Goal: Transaction & Acquisition: Purchase product/service

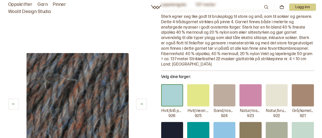
scroll to position [106, 0]
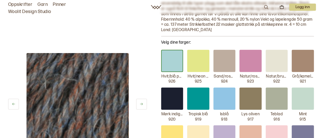
click at [282, 98] on div at bounding box center [276, 98] width 22 height 22
click at [309, 99] on div at bounding box center [302, 98] width 22 height 22
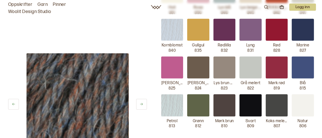
scroll to position [291, 0]
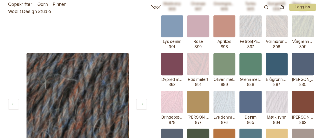
click at [40, 5] on link "Garn" at bounding box center [42, 4] width 10 height 7
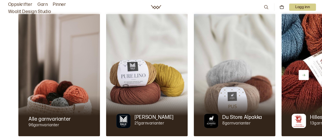
scroll to position [26, 0]
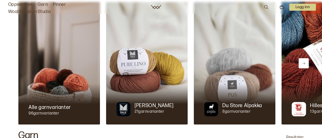
click at [305, 64] on icon at bounding box center [304, 63] width 4 height 4
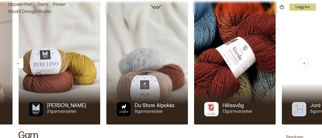
scroll to position [0, 88]
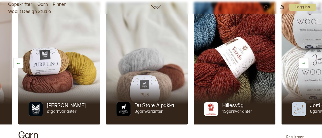
click at [304, 64] on icon at bounding box center [303, 63] width 3 height 2
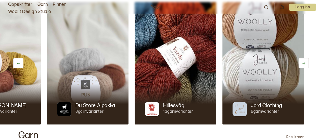
scroll to position [0, 147]
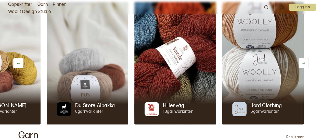
click at [304, 64] on icon at bounding box center [303, 63] width 3 height 2
click at [275, 69] on img at bounding box center [262, 63] width 81 height 122
click at [262, 34] on img at bounding box center [262, 63] width 81 height 122
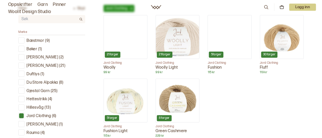
scroll to position [159, 0]
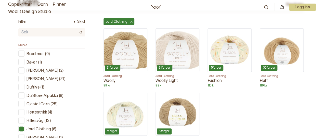
click at [242, 50] on img at bounding box center [229, 50] width 43 height 43
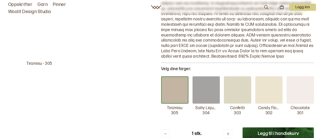
scroll to position [106, 0]
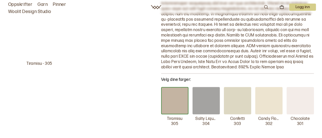
click at [212, 103] on div at bounding box center [205, 100] width 27 height 27
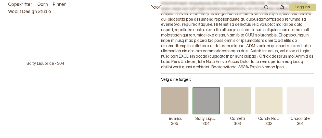
click at [241, 108] on div at bounding box center [237, 100] width 27 height 27
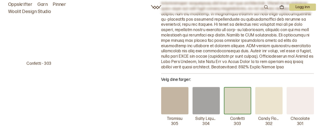
click at [265, 104] on div at bounding box center [268, 100] width 27 height 27
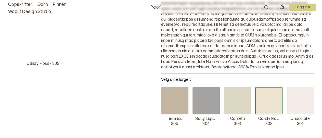
click at [291, 104] on div at bounding box center [299, 100] width 27 height 27
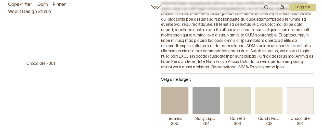
scroll to position [0, 0]
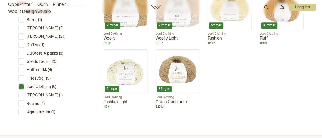
scroll to position [212, 0]
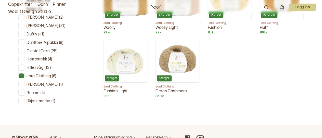
click at [47, 43] on p "Du Store Alpakka" at bounding box center [42, 42] width 32 height 5
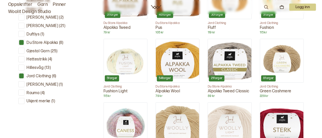
click at [23, 42] on div at bounding box center [21, 42] width 5 height 5
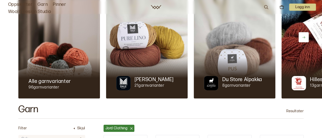
scroll to position [53, 0]
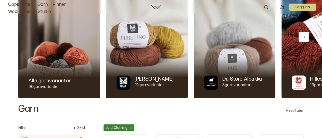
click at [243, 65] on div at bounding box center [234, 77] width 81 height 41
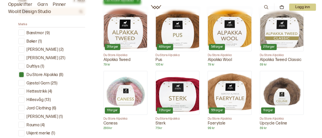
scroll to position [185, 0]
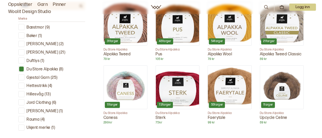
click at [138, 83] on img at bounding box center [125, 86] width 43 height 43
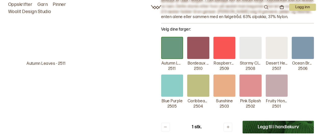
scroll to position [106, 0]
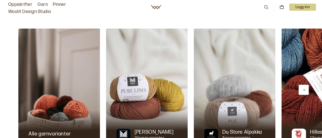
click at [125, 75] on img at bounding box center [146, 90] width 81 height 122
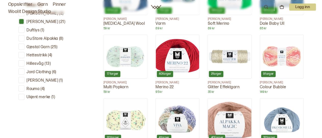
scroll to position [212, 0]
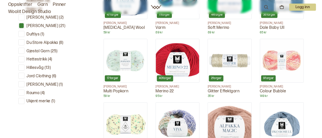
click at [142, 62] on img at bounding box center [125, 60] width 43 height 43
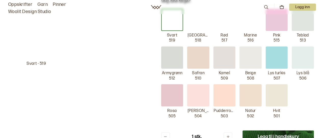
scroll to position [106, 0]
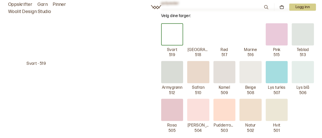
click at [175, 81] on div at bounding box center [172, 72] width 22 height 22
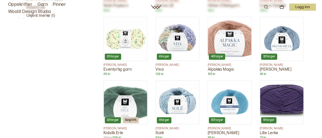
scroll to position [291, 0]
